Goal: Use online tool/utility: Utilize a website feature to perform a specific function

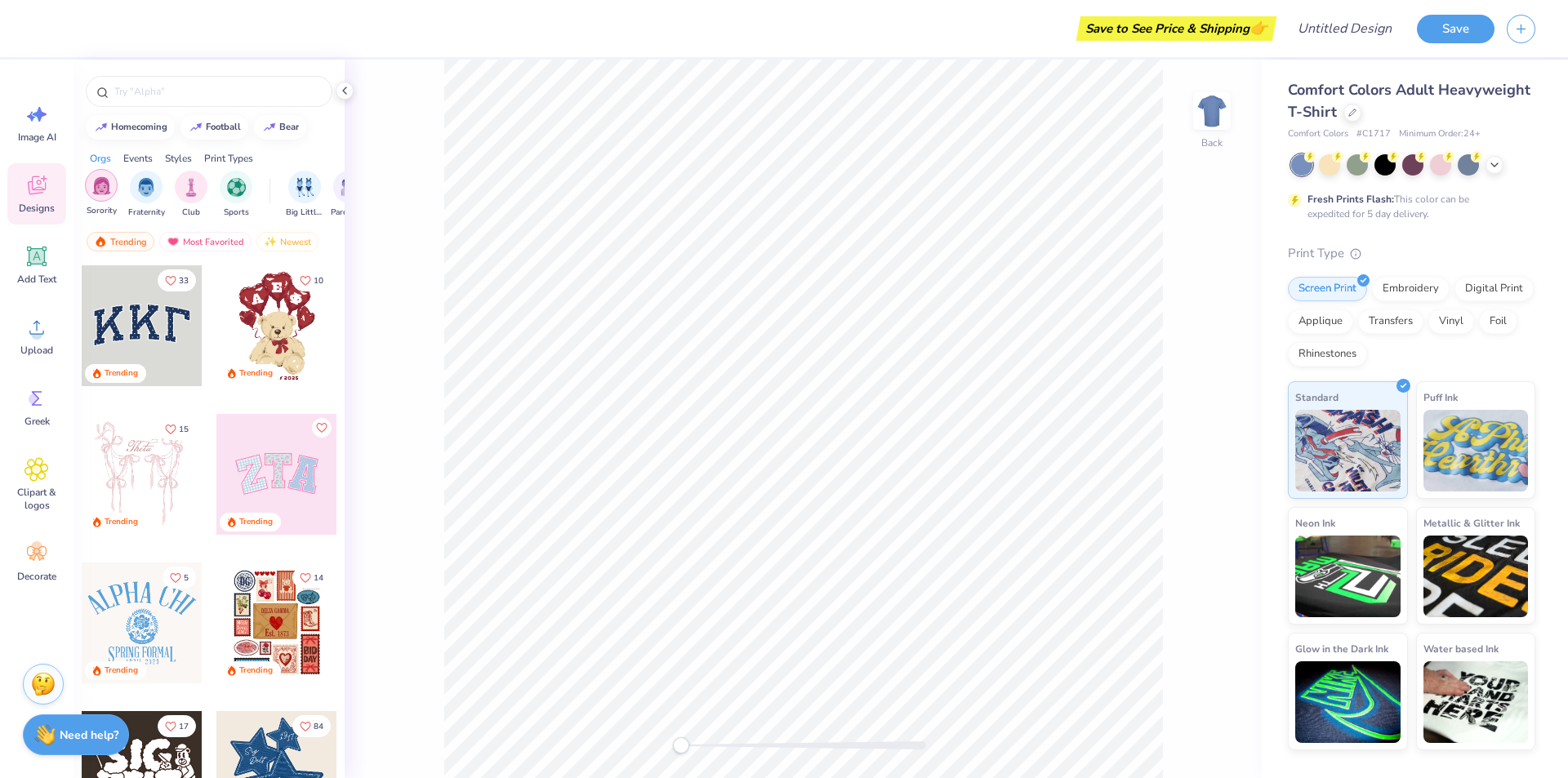
click at [143, 194] on div "filter for Fraternity" at bounding box center [145, 187] width 33 height 33
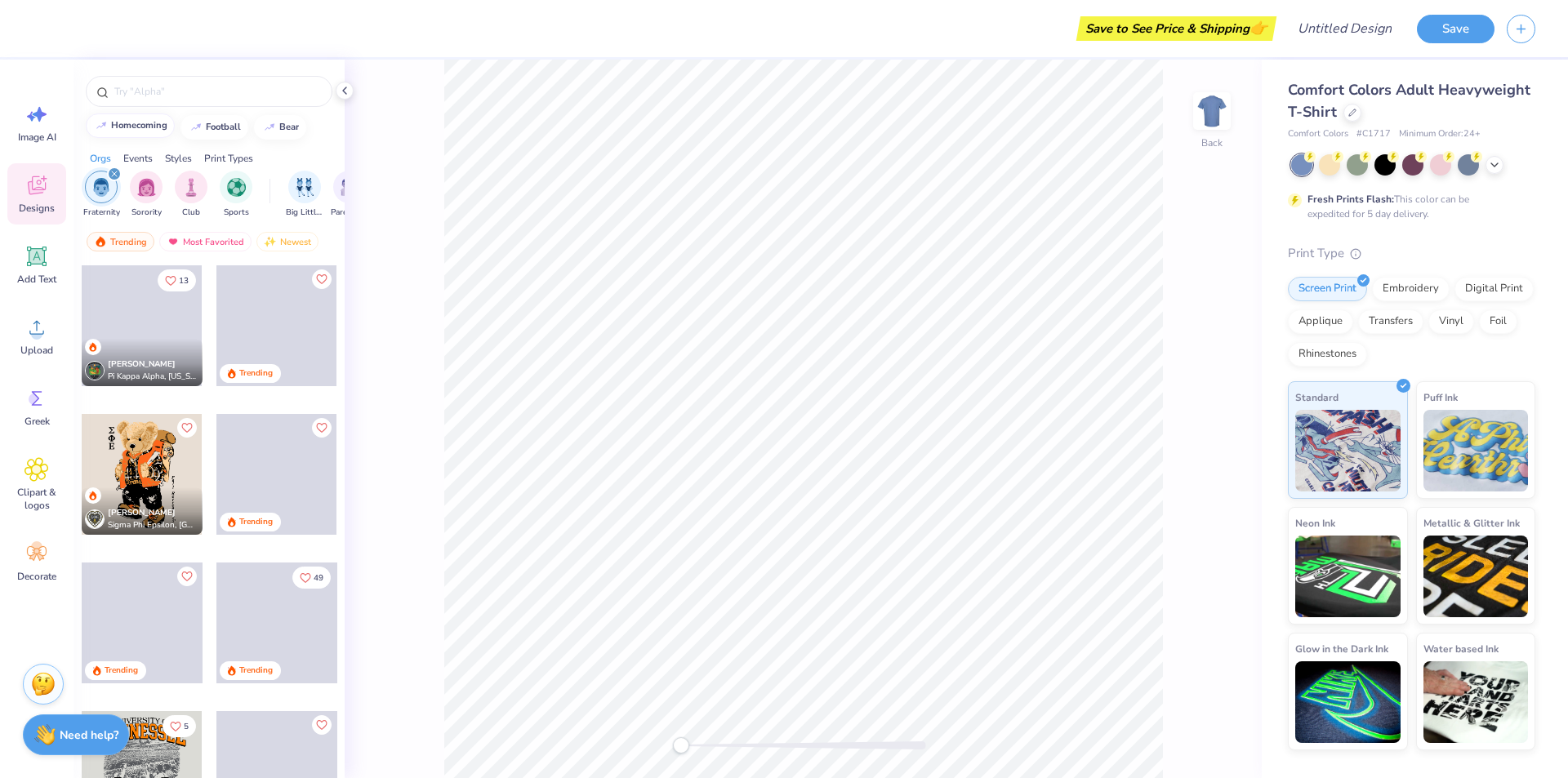
click at [135, 129] on div "homecoming" at bounding box center [139, 124] width 57 height 9
type input "homecoming"
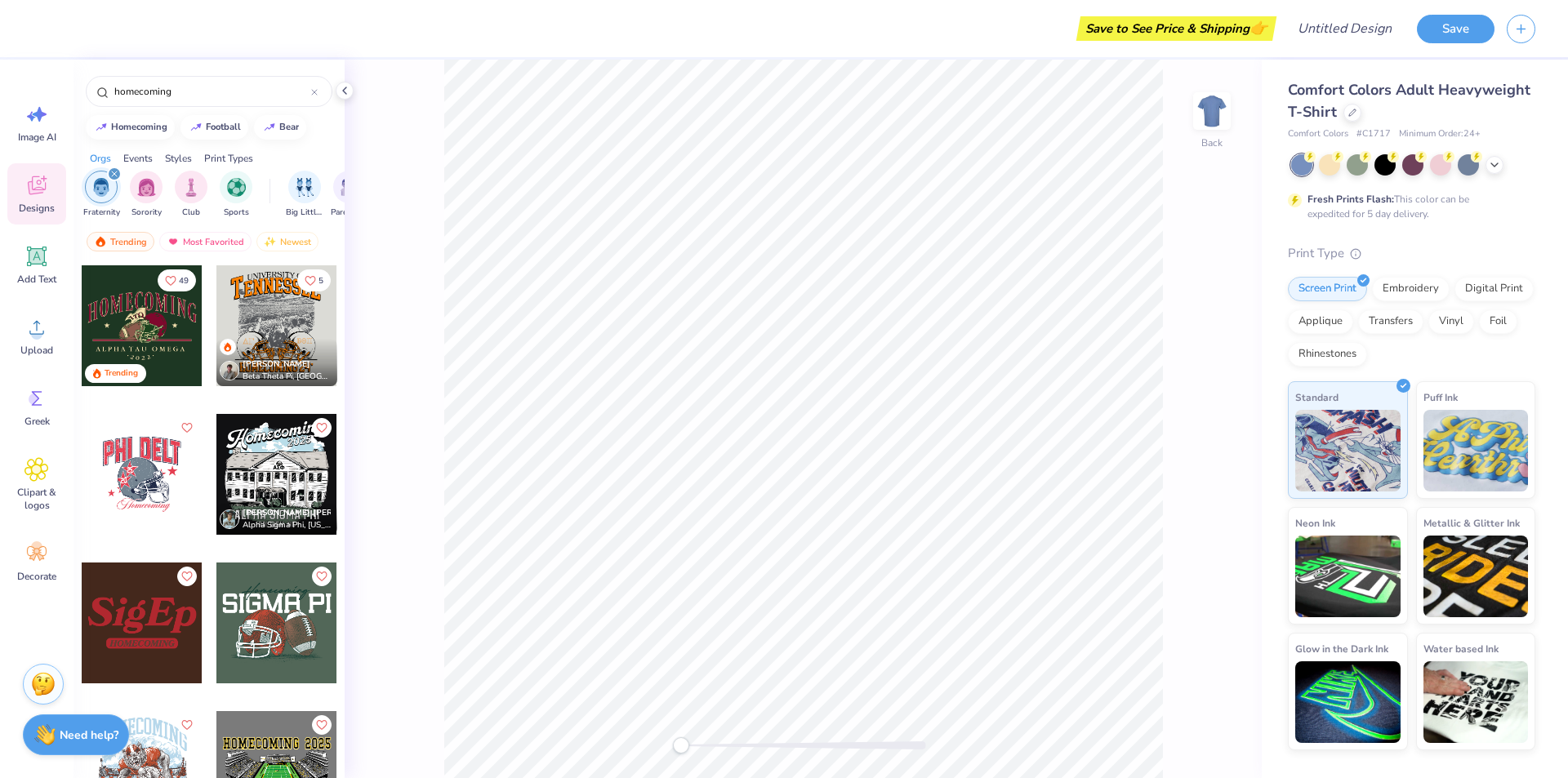
click at [125, 328] on div at bounding box center [141, 325] width 120 height 120
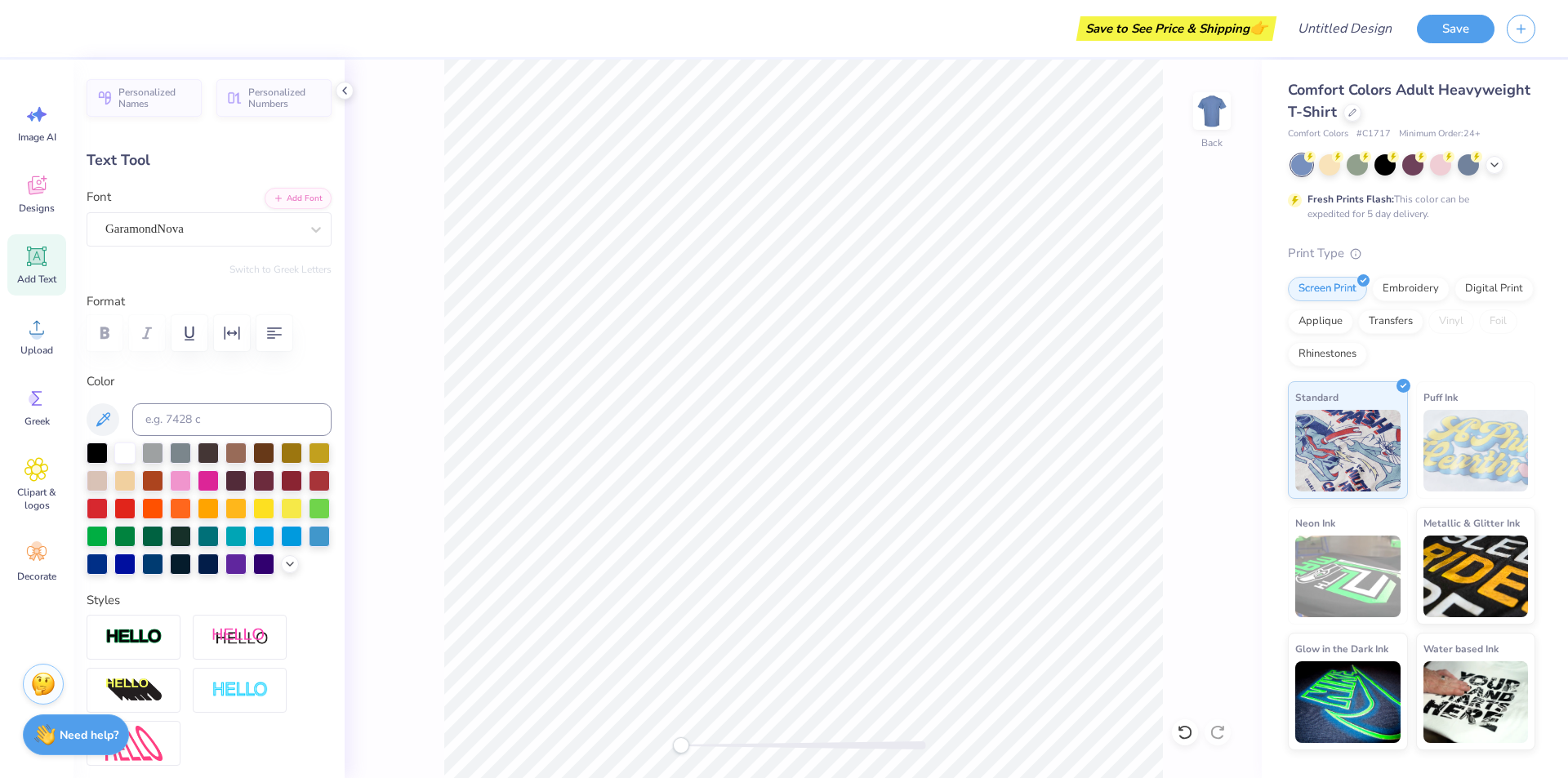
scroll to position [14, 9]
type textarea "A"
type textarea "Sigma Pi"
type input "2.18"
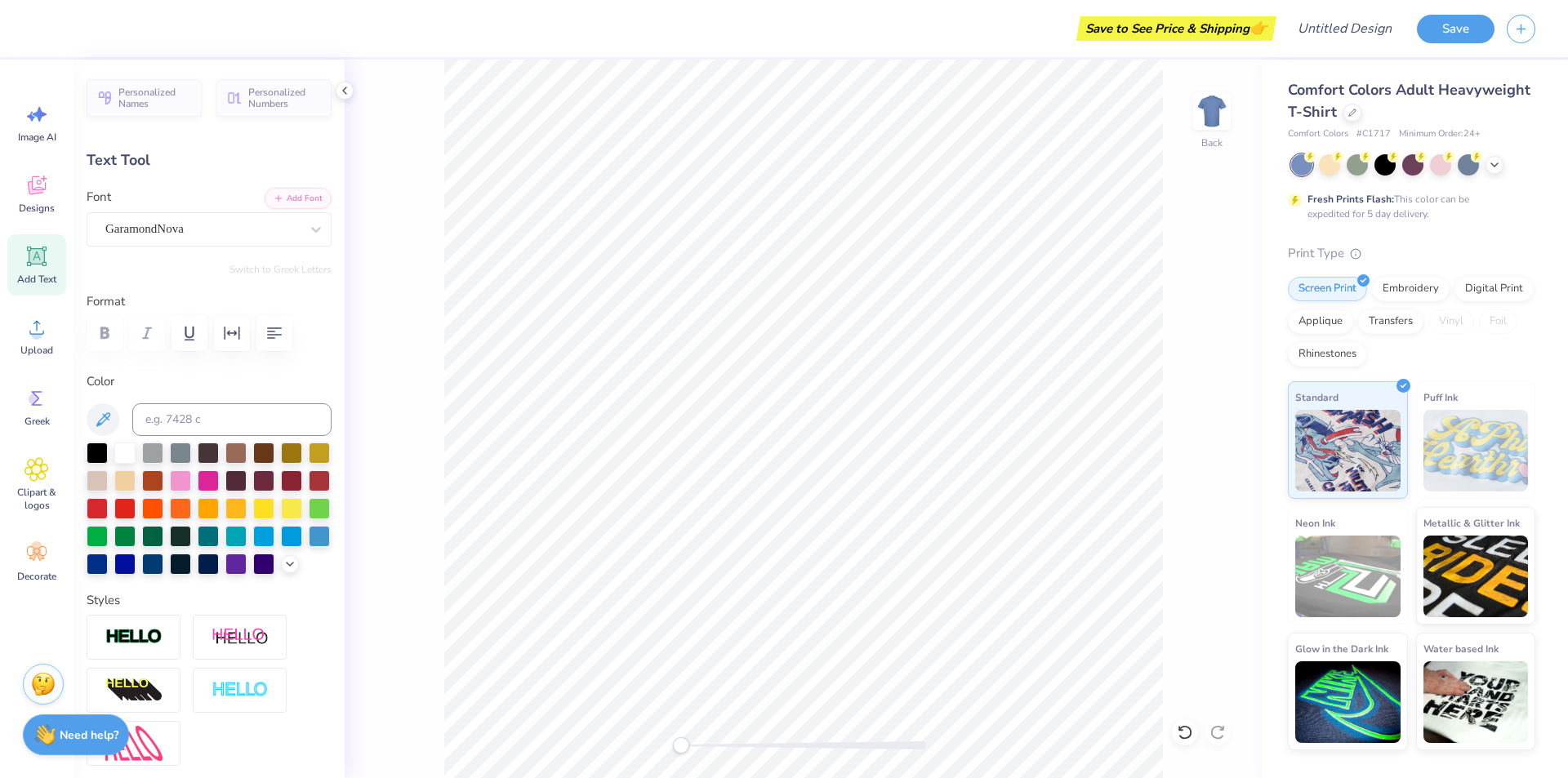
type input "0.47"
type input "9.81"
type textarea "2 0 2 5"
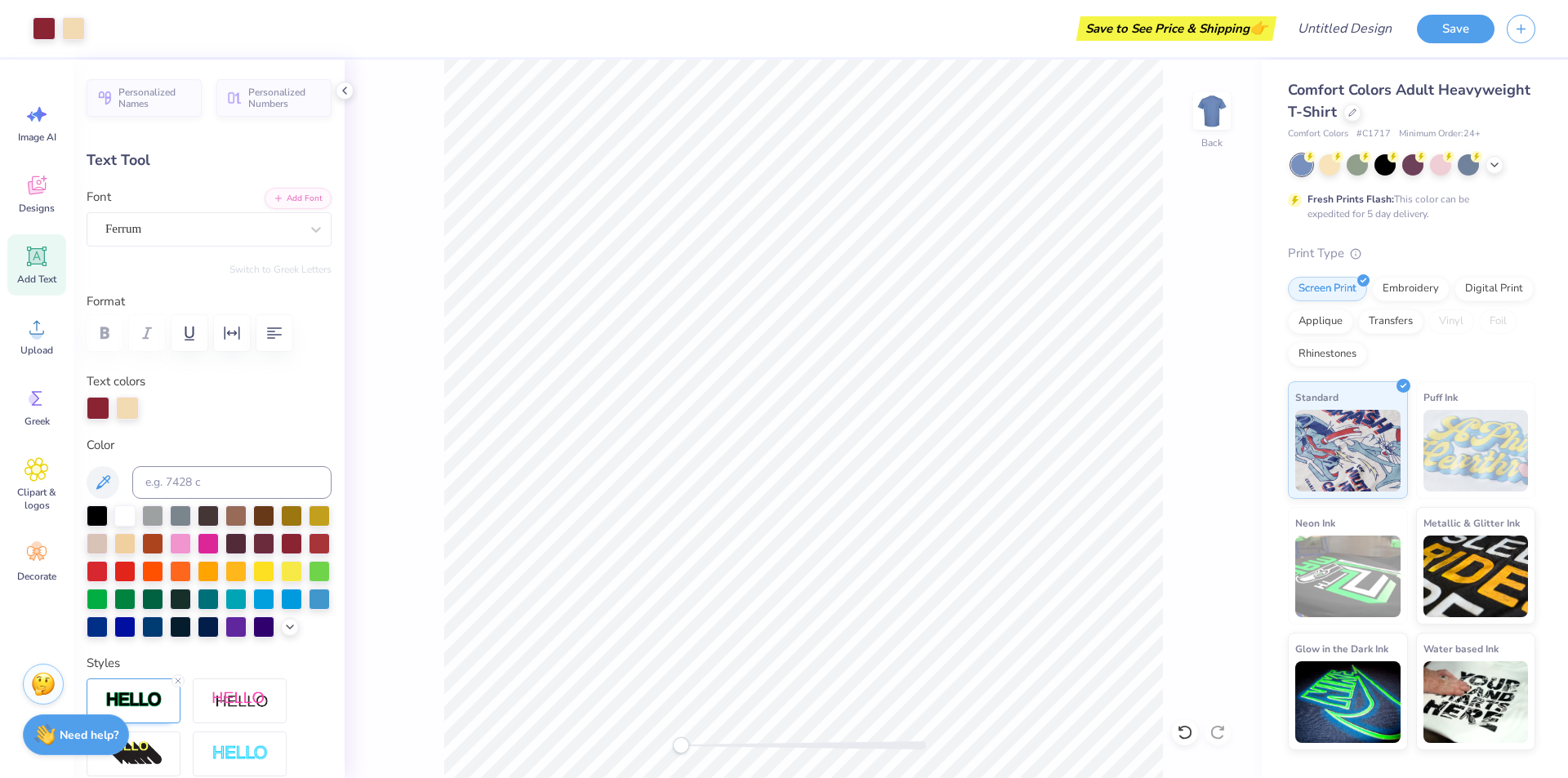
type input "11.37"
type input "3.29"
type input "3.00"
type input "1.74"
type input "0.73"
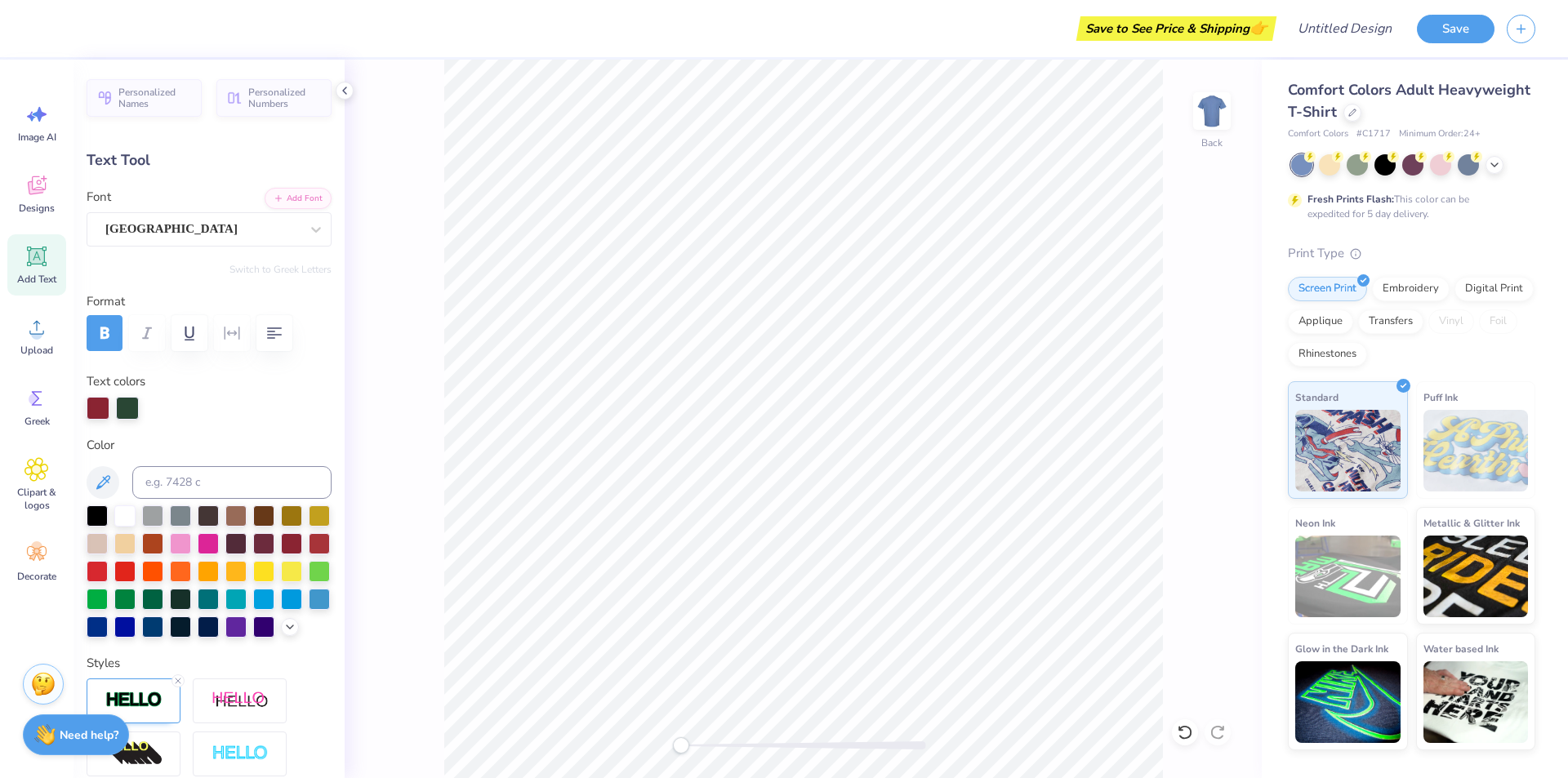
type input "5.16"
type input "-8.3"
paste textarea
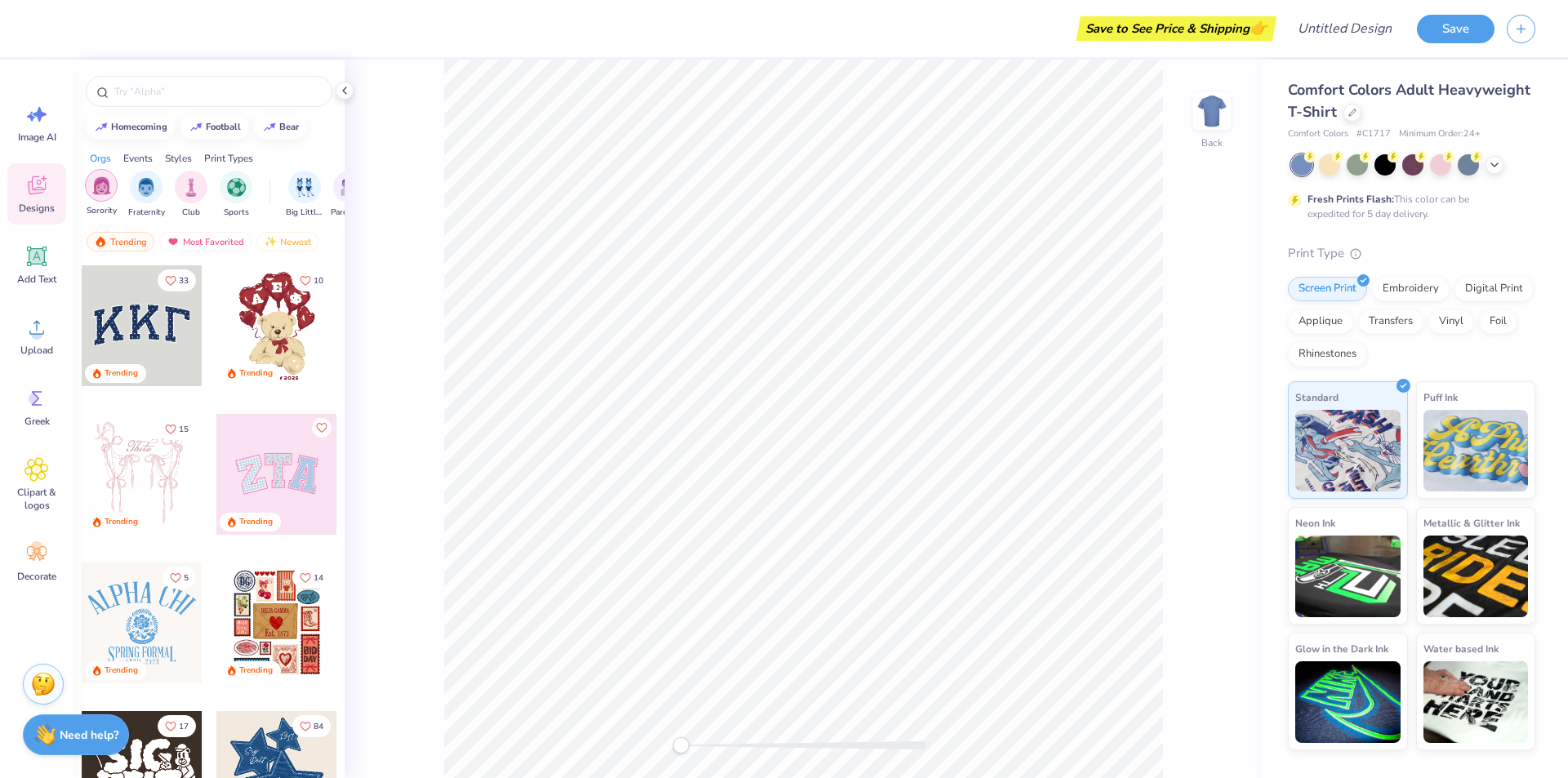
click at [148, 198] on div "filter for Fraternity" at bounding box center [145, 187] width 33 height 33
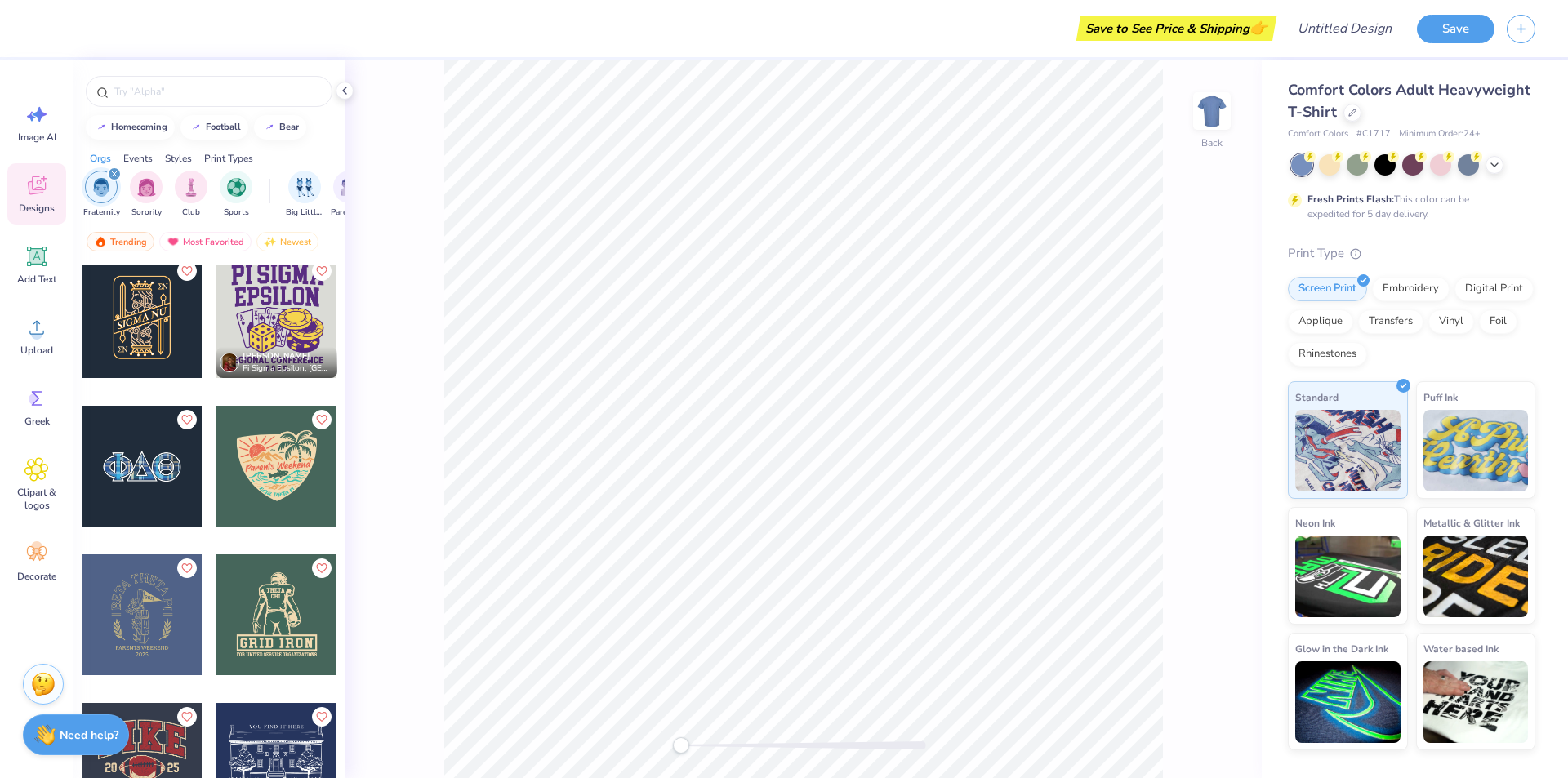
scroll to position [2123, 0]
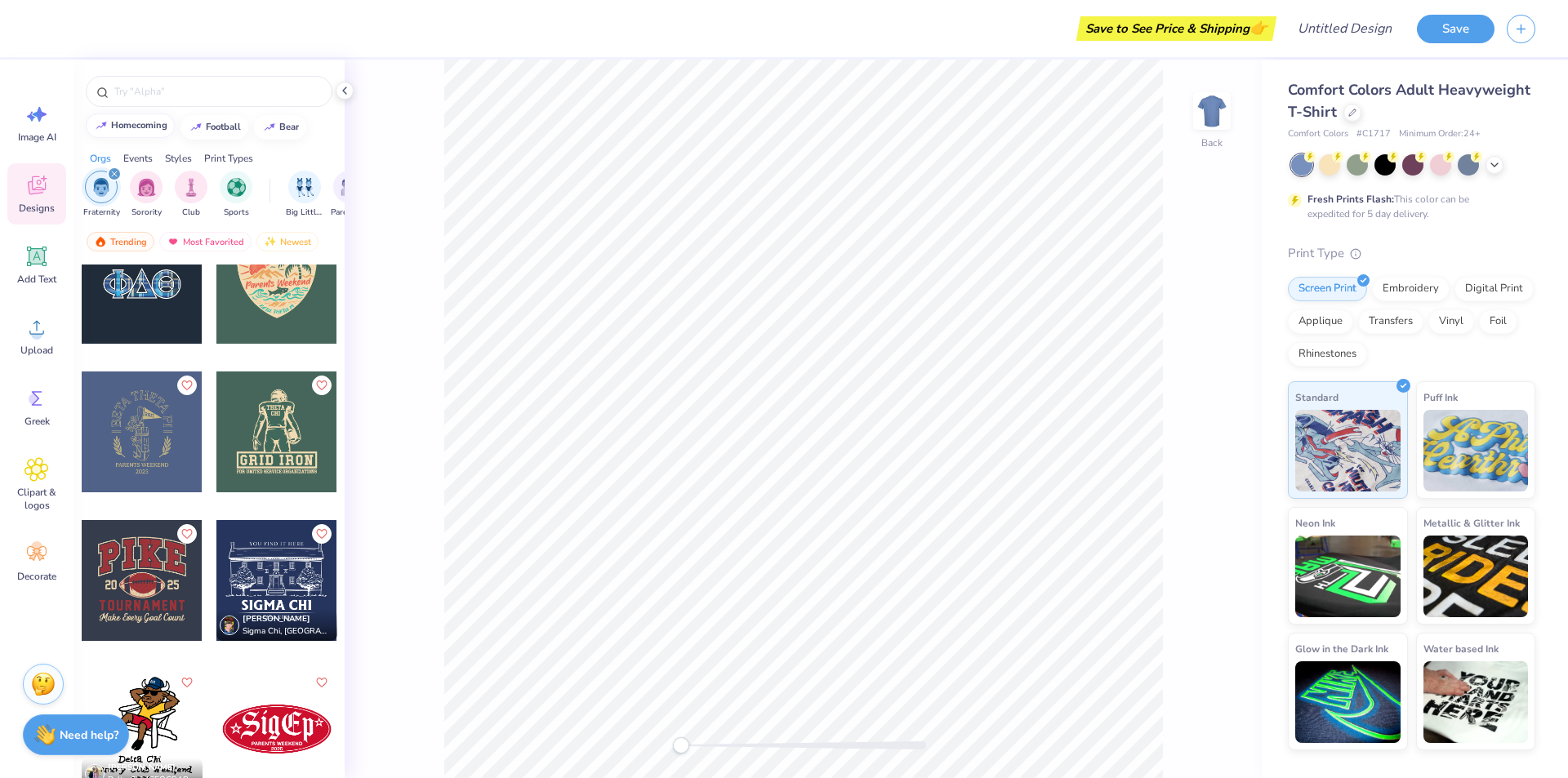
click at [135, 129] on div "homecoming" at bounding box center [139, 124] width 57 height 9
type input "homecoming"
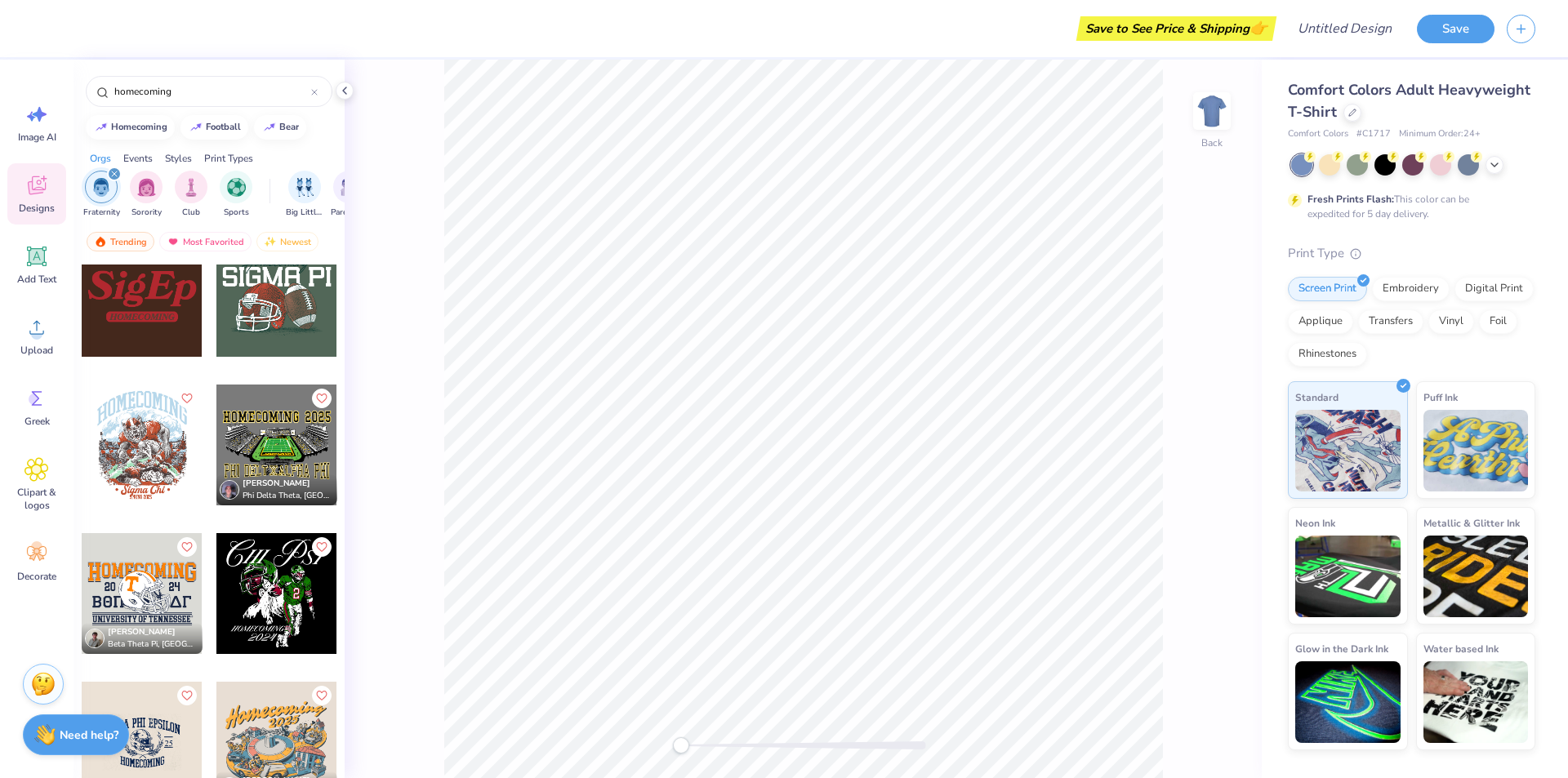
scroll to position [408, 0]
